Goal: Transaction & Acquisition: Book appointment/travel/reservation

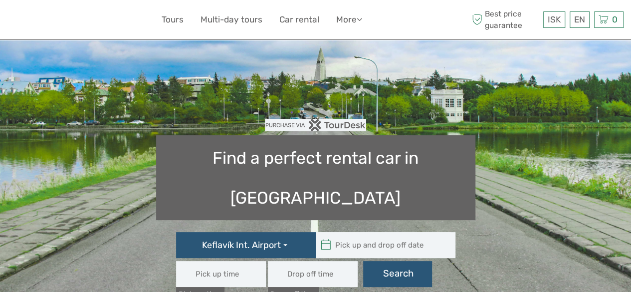
type input "08:00"
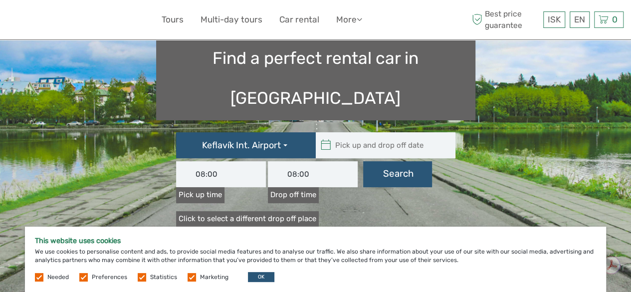
click at [189, 276] on label at bounding box center [192, 277] width 8 height 8
click at [0, 0] on input "checkbox" at bounding box center [0, 0] width 0 height 0
click at [132, 276] on div "Needed Preferences Statistics Marketing OK" at bounding box center [156, 277] width 242 height 10
click at [141, 279] on label at bounding box center [142, 277] width 8 height 8
click at [0, 0] on input "checkbox" at bounding box center [0, 0] width 0 height 0
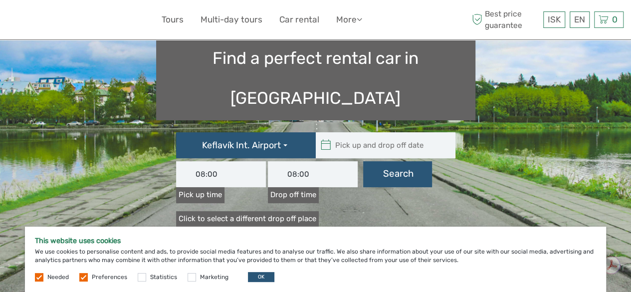
click at [82, 279] on label at bounding box center [83, 277] width 8 height 8
click at [0, 0] on input "checkbox" at bounding box center [0, 0] width 0 height 0
click at [260, 280] on button "OK" at bounding box center [261, 277] width 26 height 10
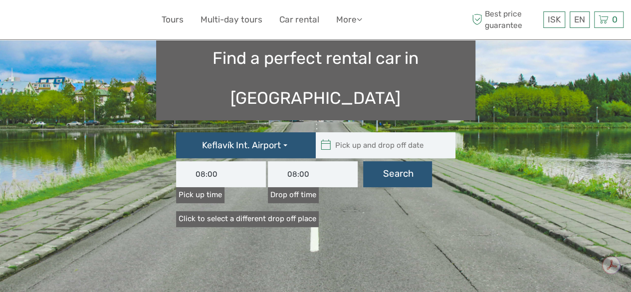
type input "[DATE]"
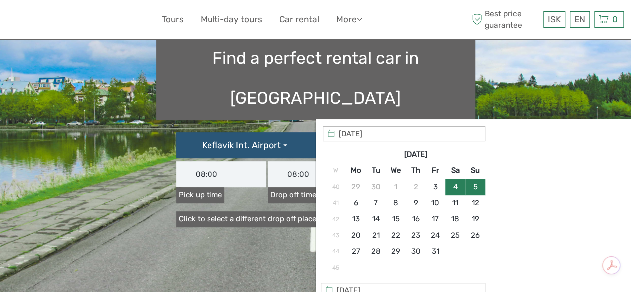
click at [335, 132] on input "text" at bounding box center [383, 145] width 135 height 26
type input "[DATE]"
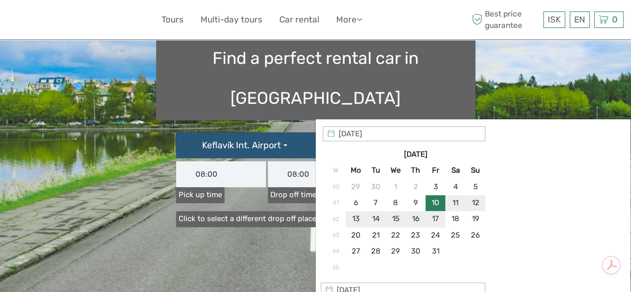
type input "[DATE] - [DATE]"
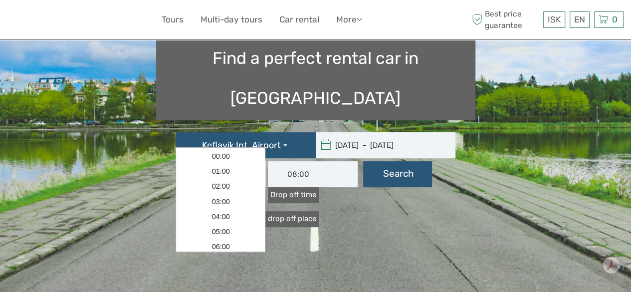
click at [226, 161] on input "08:00" at bounding box center [221, 174] width 90 height 26
click at [231, 244] on link "19:00" at bounding box center [221, 243] width 86 height 15
type input "19:00"
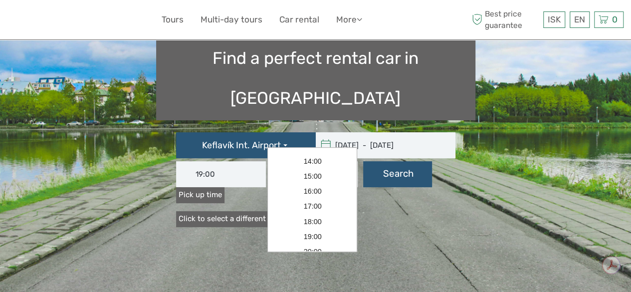
click at [299, 161] on input "08:00" at bounding box center [313, 174] width 90 height 26
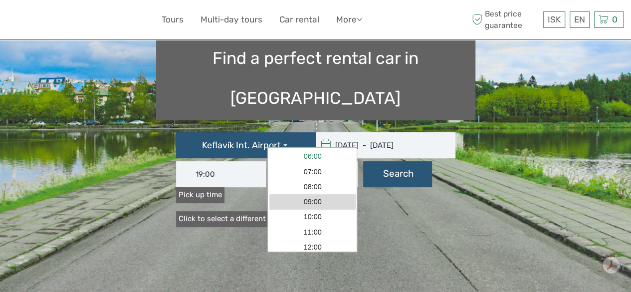
scroll to position [74, 0]
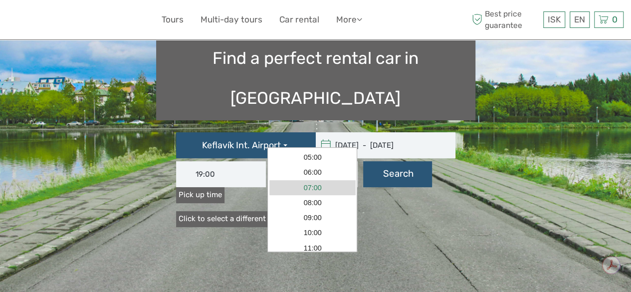
click at [312, 185] on link "07:00" at bounding box center [313, 187] width 86 height 15
type input "07:00"
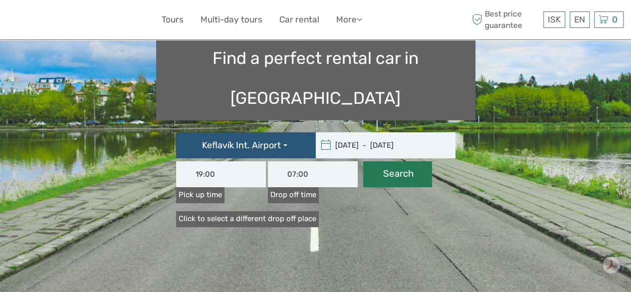
click at [394, 161] on button "Search" at bounding box center [397, 174] width 69 height 26
type input "[DATE] - [DATE]"
type input "19:00"
type input "07:00"
